Goal: Check status: Check status

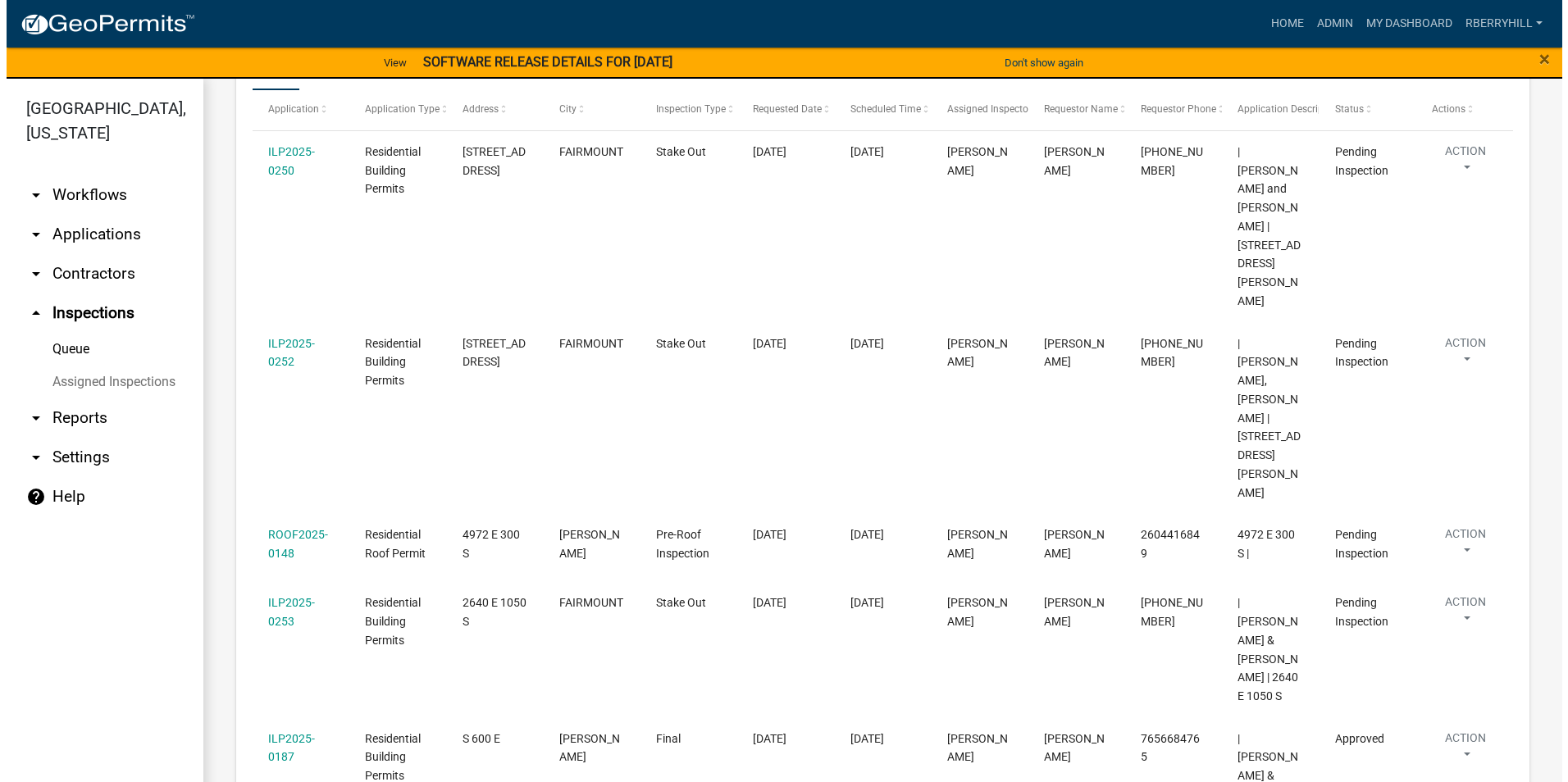
scroll to position [297, 0]
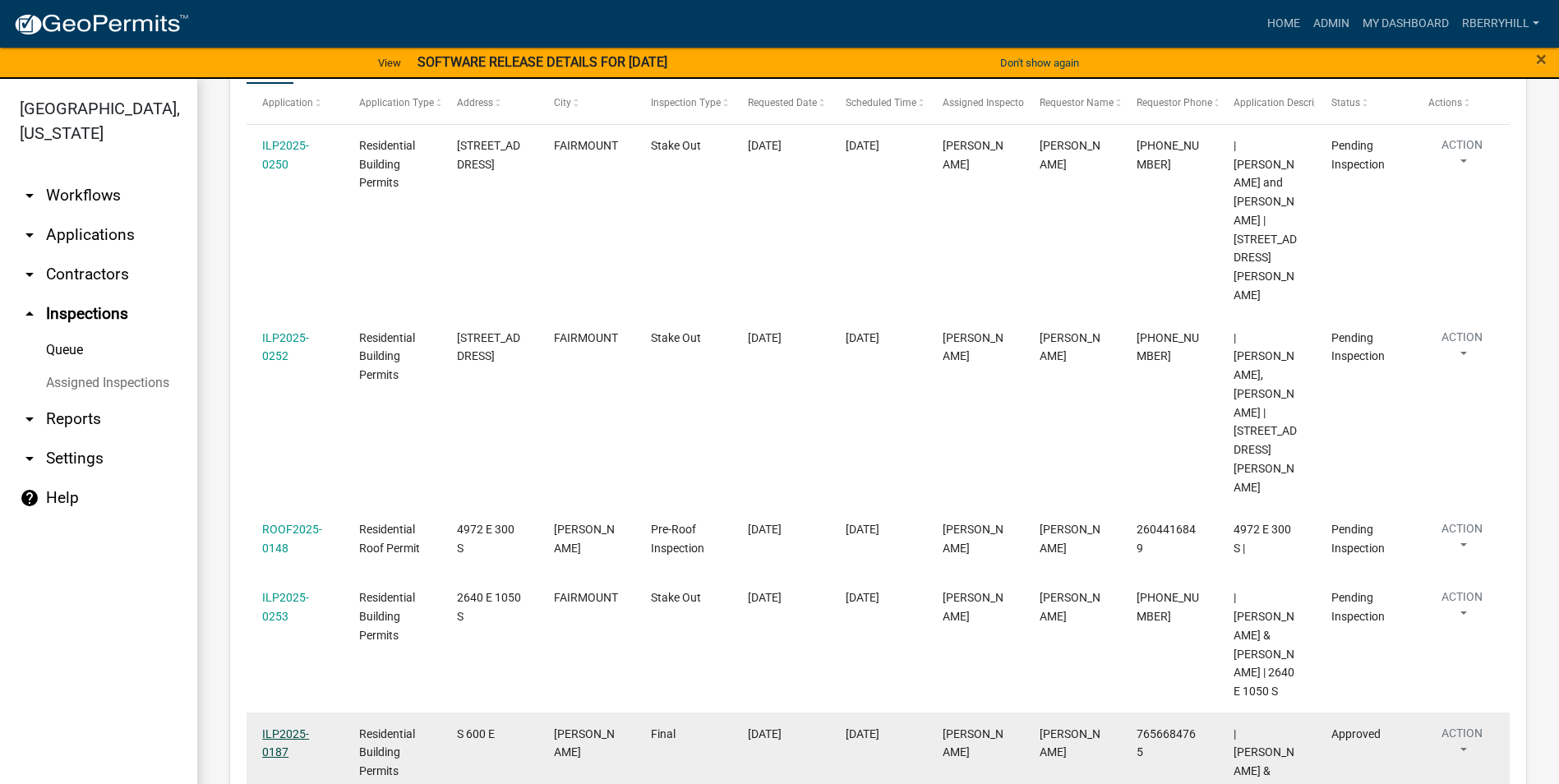
click at [283, 728] on link "ILP2025-0187" at bounding box center [286, 743] width 47 height 32
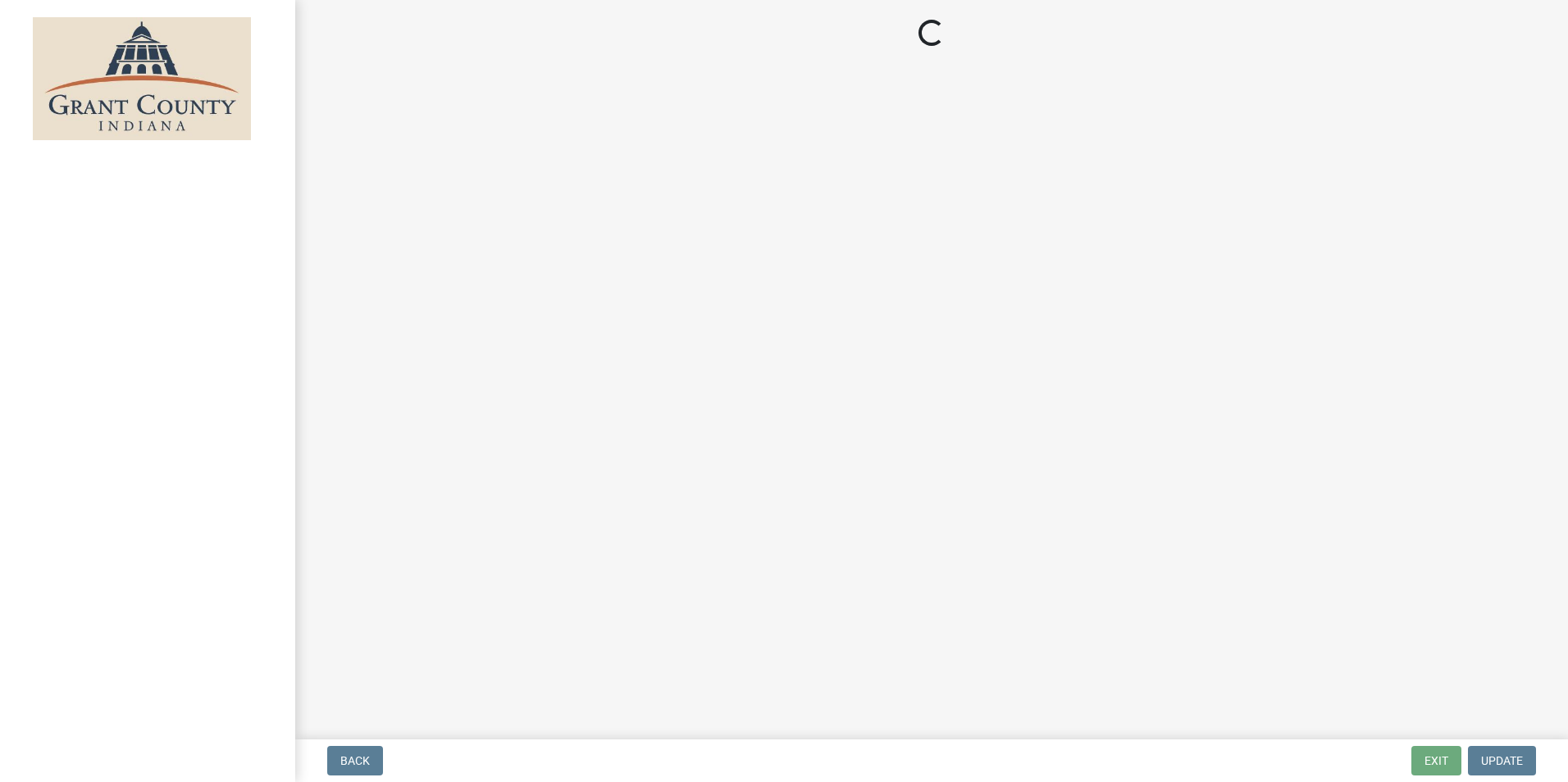
click at [728, 448] on main "Loading..." at bounding box center [932, 367] width 1273 height 733
